Goal: Navigation & Orientation: Find specific page/section

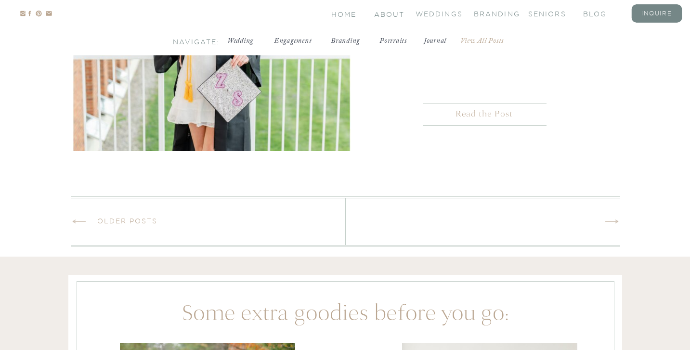
scroll to position [2755, 0]
click at [131, 218] on link "Older Posts" at bounding box center [127, 221] width 61 height 8
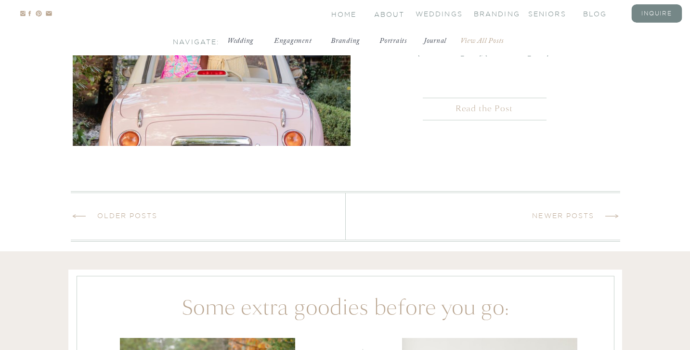
scroll to position [2756, 0]
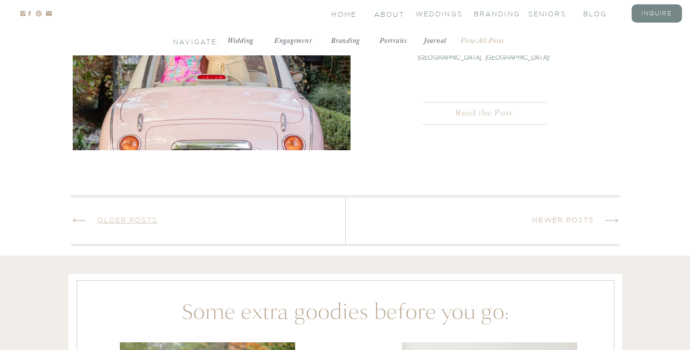
click at [142, 221] on link "Older Posts" at bounding box center [127, 220] width 61 height 8
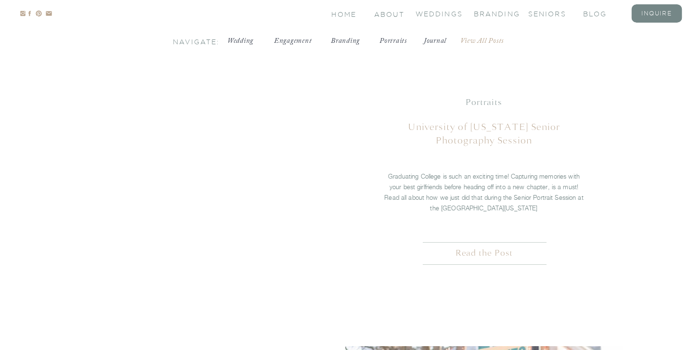
scroll to position [2054, 0]
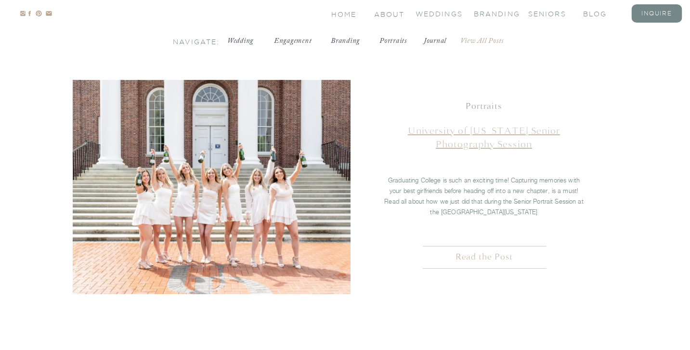
click at [464, 127] on link "University of Delaware Senior Photography Session" at bounding box center [484, 138] width 152 height 26
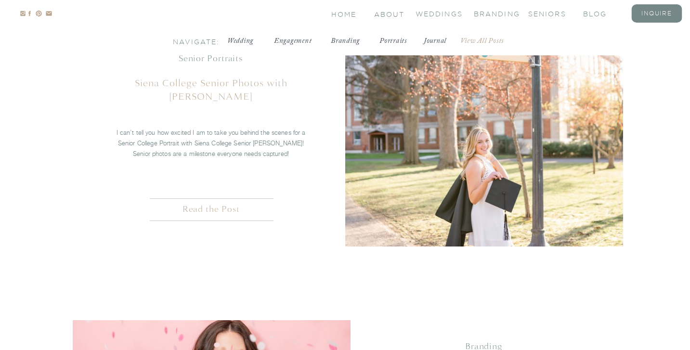
scroll to position [2350, 0]
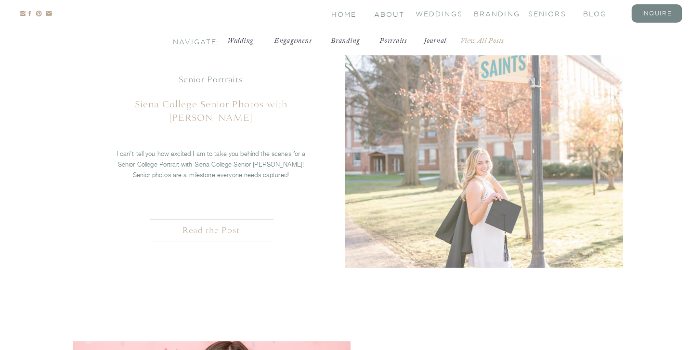
click at [409, 208] on img at bounding box center [484, 160] width 278 height 214
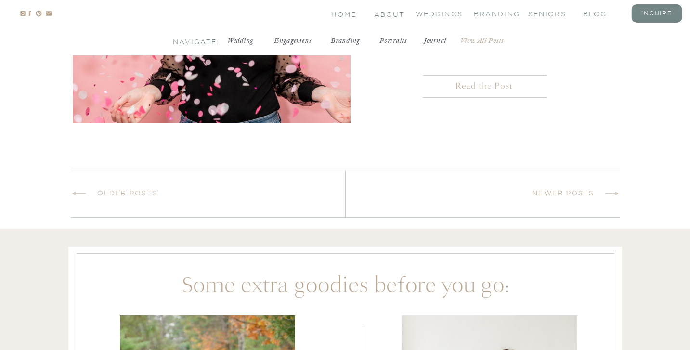
scroll to position [2782, 0]
click at [131, 194] on link "Older Posts" at bounding box center [127, 194] width 61 height 8
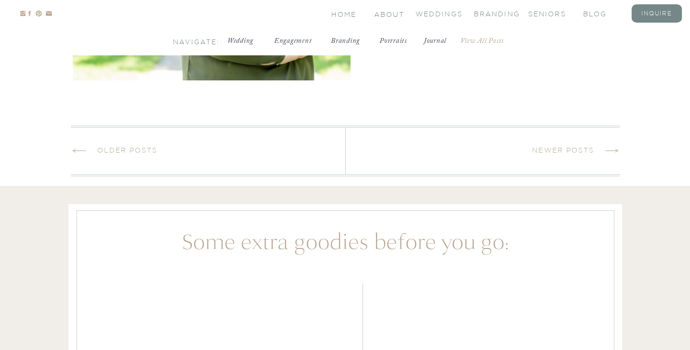
scroll to position [2828, 0]
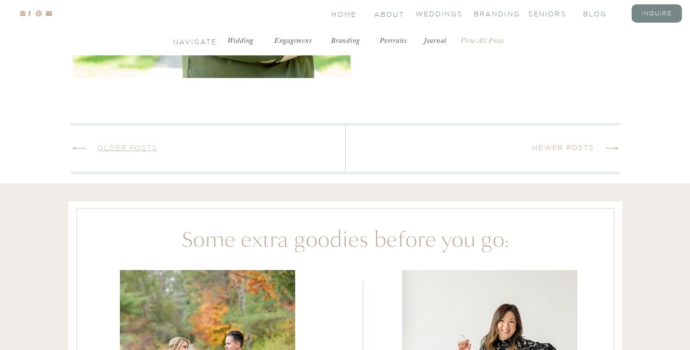
click at [145, 151] on link "Older Posts" at bounding box center [127, 148] width 61 height 8
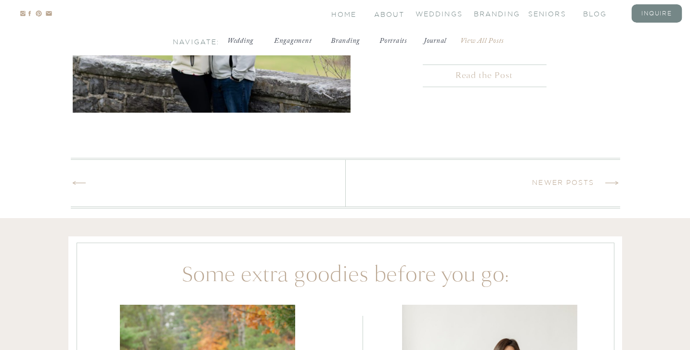
scroll to position [2241, 0]
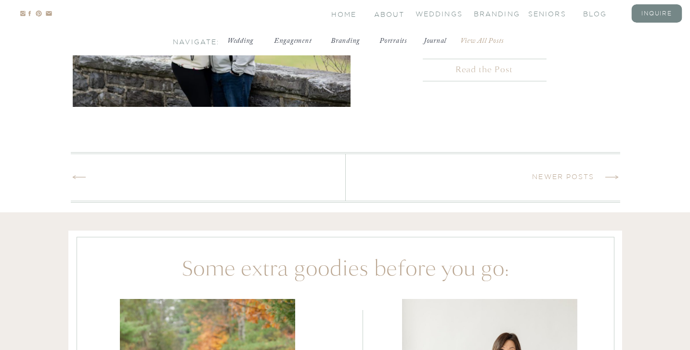
click at [84, 174] on icon at bounding box center [79, 177] width 17 height 20
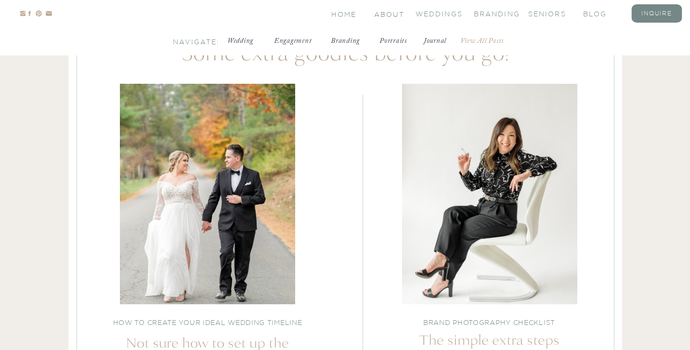
scroll to position [2492, 0]
